Goal: Task Accomplishment & Management: Manage account settings

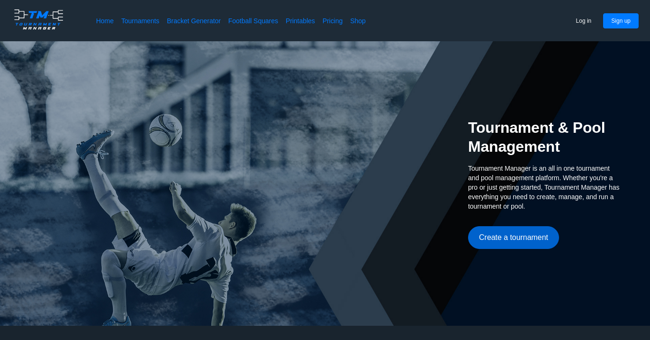
click at [512, 242] on button "Create a tournament" at bounding box center [513, 237] width 91 height 23
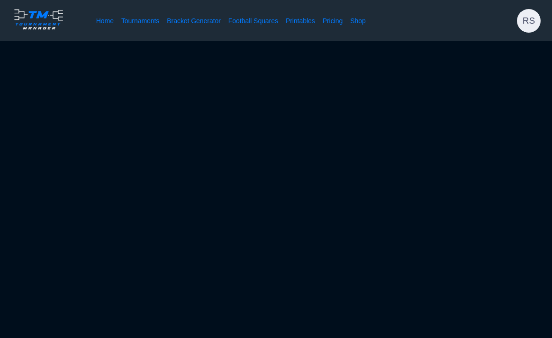
click at [516, 22] on div "Home Tournaments Bracket Generator Football Squares Printables Pricing Shop RS" at bounding box center [276, 20] width 552 height 41
click at [522, 23] on span "RS" at bounding box center [529, 21] width 24 height 24
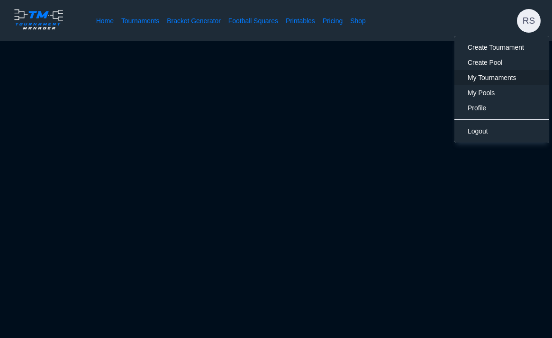
click at [495, 75] on span "My Tournaments" at bounding box center [492, 78] width 49 height 8
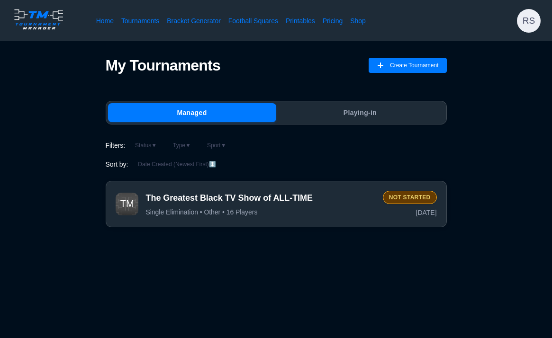
click at [415, 194] on div "Not Started" at bounding box center [410, 197] width 54 height 13
